Goal: Task Accomplishment & Management: Manage account settings

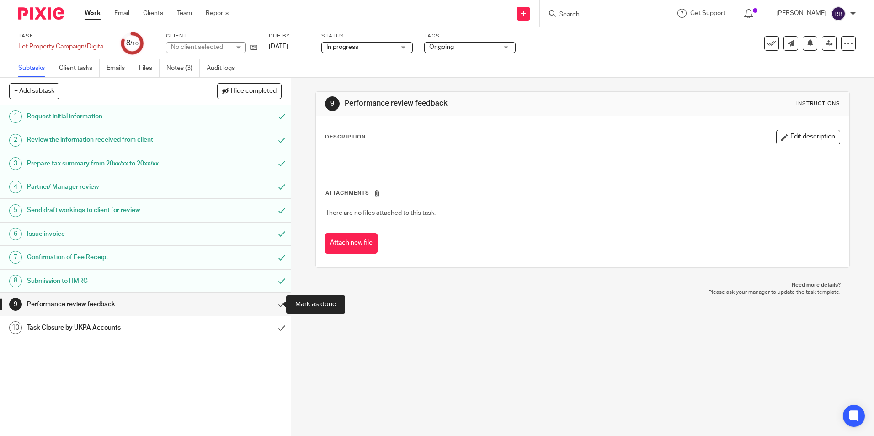
click at [270, 307] on input "submit" at bounding box center [145, 304] width 291 height 23
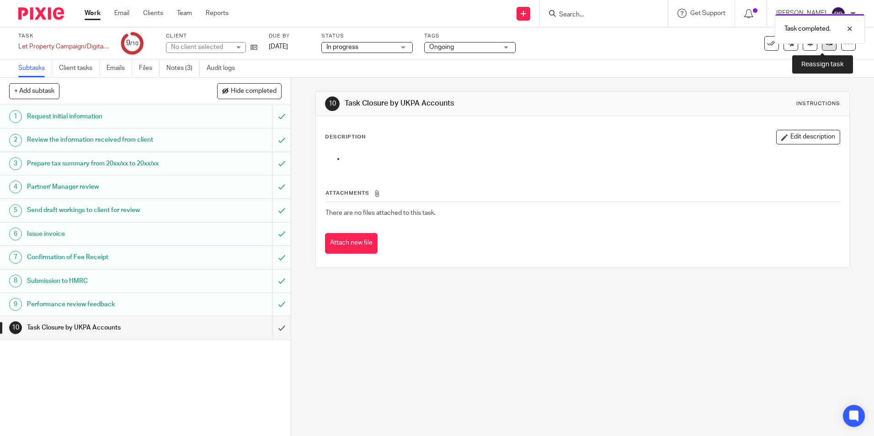
click at [826, 45] on icon at bounding box center [829, 43] width 7 height 7
click at [826, 41] on icon at bounding box center [829, 43] width 7 height 7
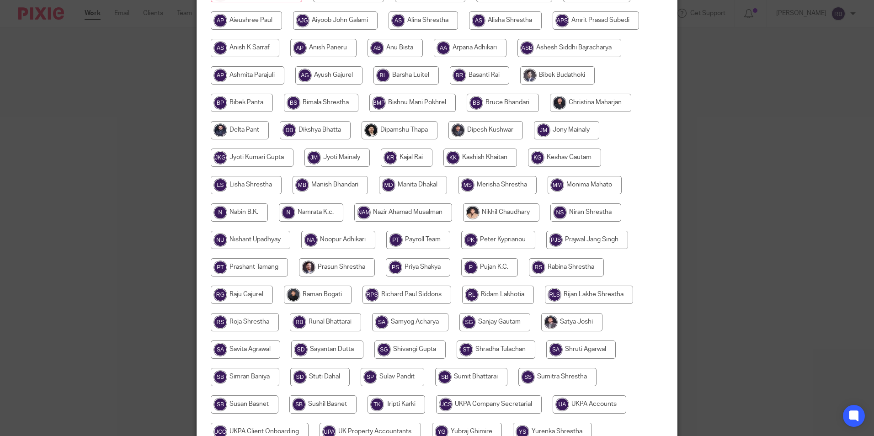
scroll to position [244, 0]
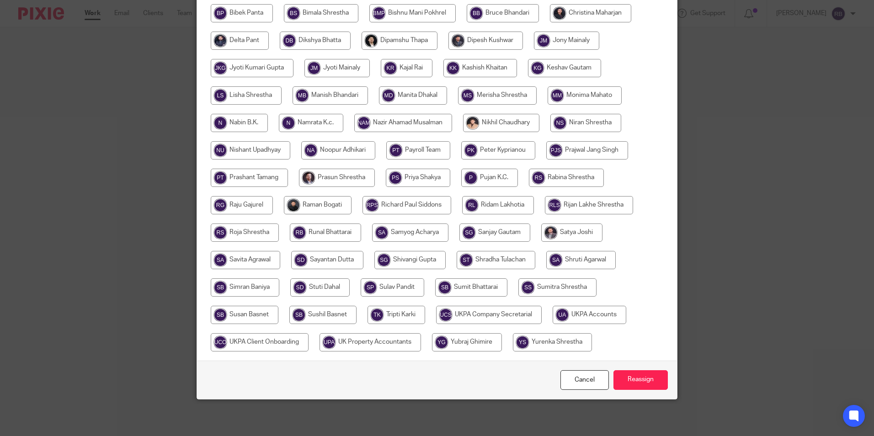
click at [582, 315] on input "radio" at bounding box center [590, 315] width 74 height 18
radio input "true"
click at [635, 375] on input "Reassign" at bounding box center [641, 380] width 54 height 20
